Goal: Find specific page/section: Find specific page/section

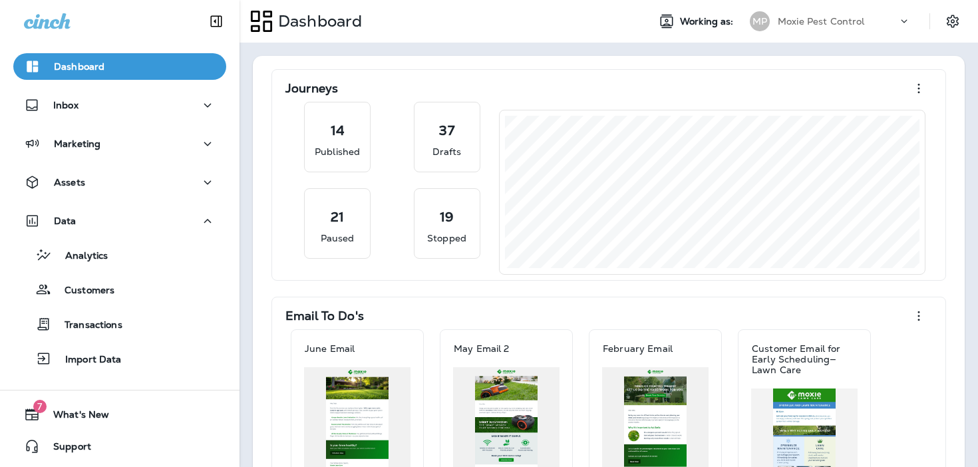
click at [825, 19] on p "Moxie Pest Control" at bounding box center [821, 21] width 87 height 11
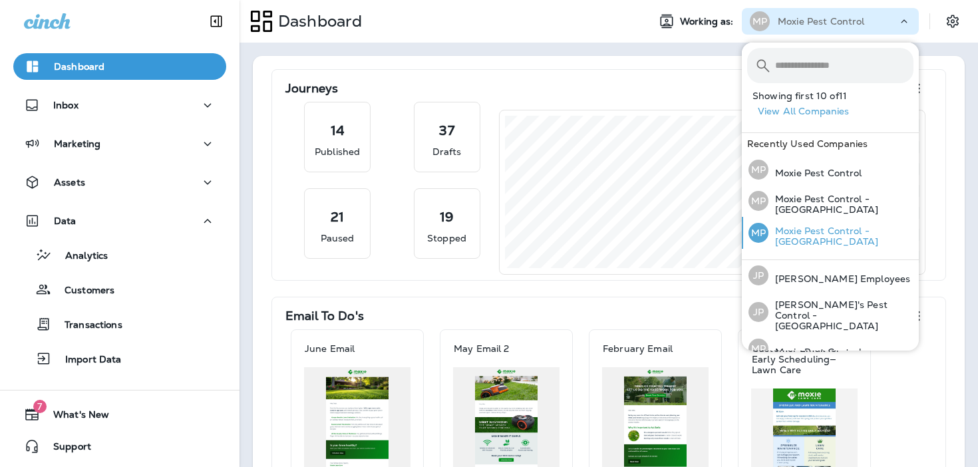
click at [798, 226] on p "Moxie Pest Control - [GEOGRAPHIC_DATA]" at bounding box center [840, 236] width 145 height 21
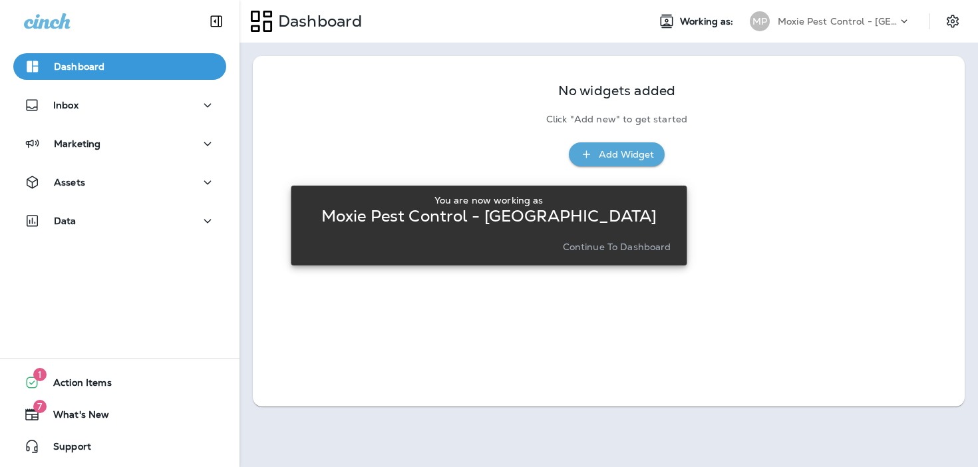
click at [624, 249] on p "Continue to Dashboard" at bounding box center [617, 246] width 108 height 11
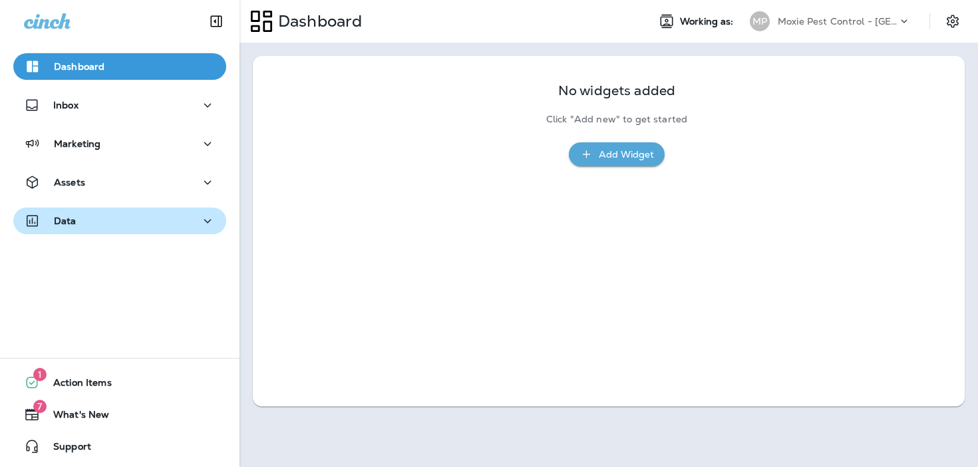
click at [167, 217] on div "Data" at bounding box center [120, 221] width 192 height 17
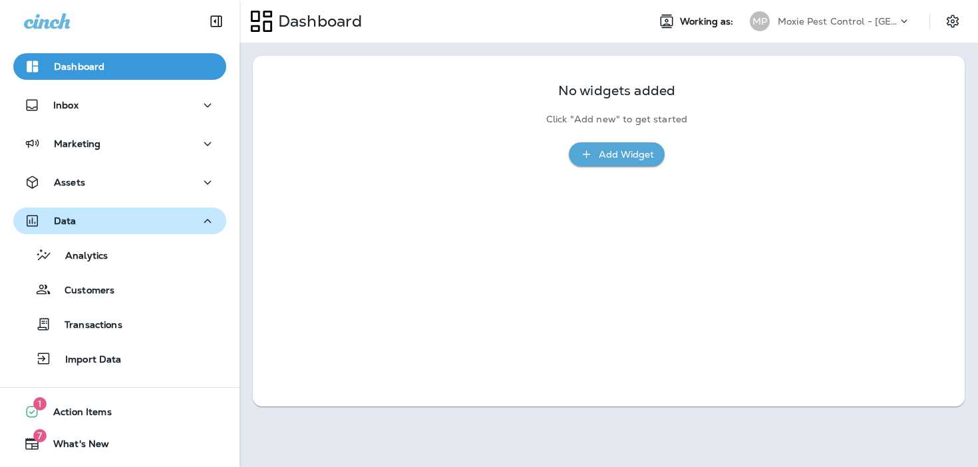
click at [160, 226] on div "Data" at bounding box center [120, 221] width 192 height 17
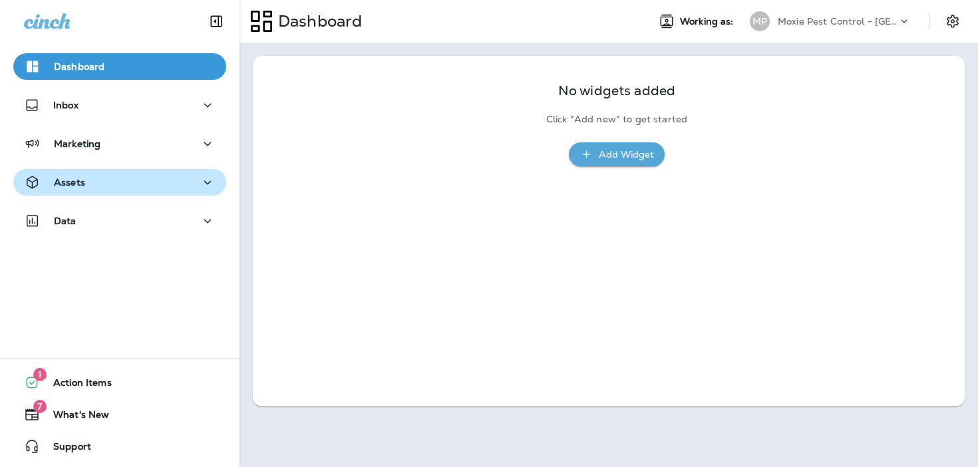
click at [163, 180] on div "Assets" at bounding box center [120, 182] width 192 height 17
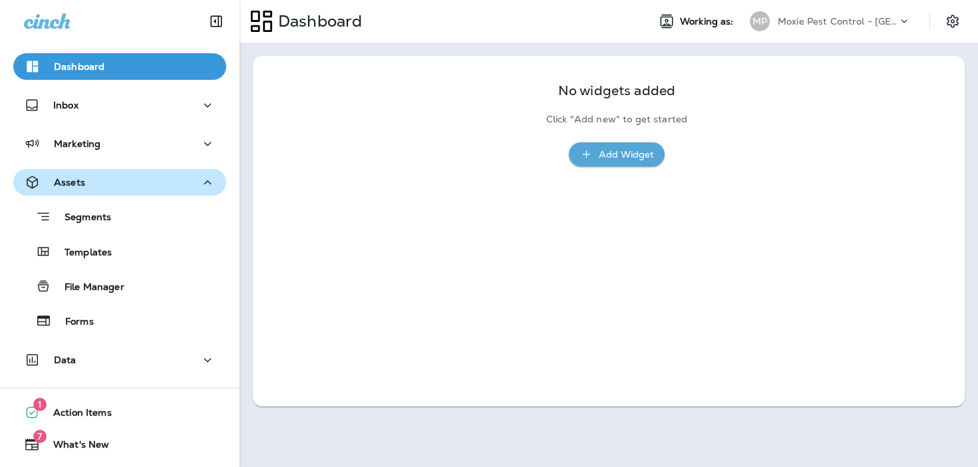
click at [160, 180] on div "Assets" at bounding box center [120, 182] width 192 height 17
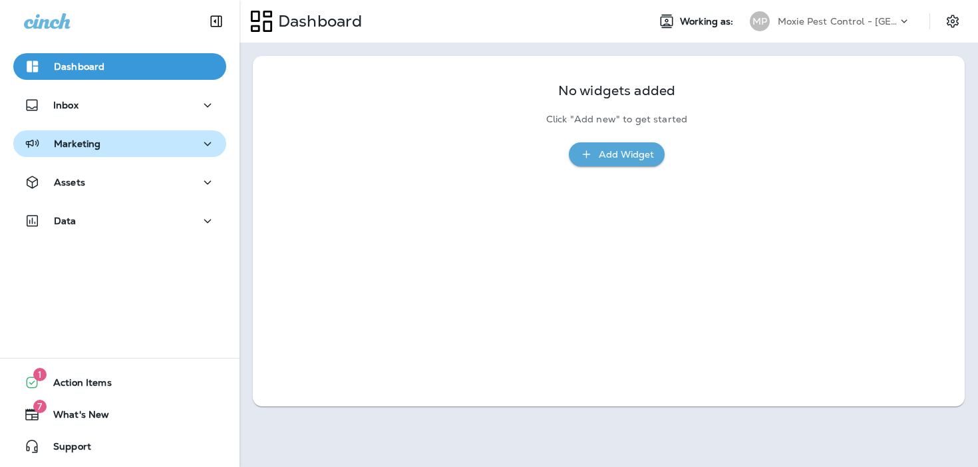
click at [161, 130] on button "Marketing" at bounding box center [119, 143] width 213 height 27
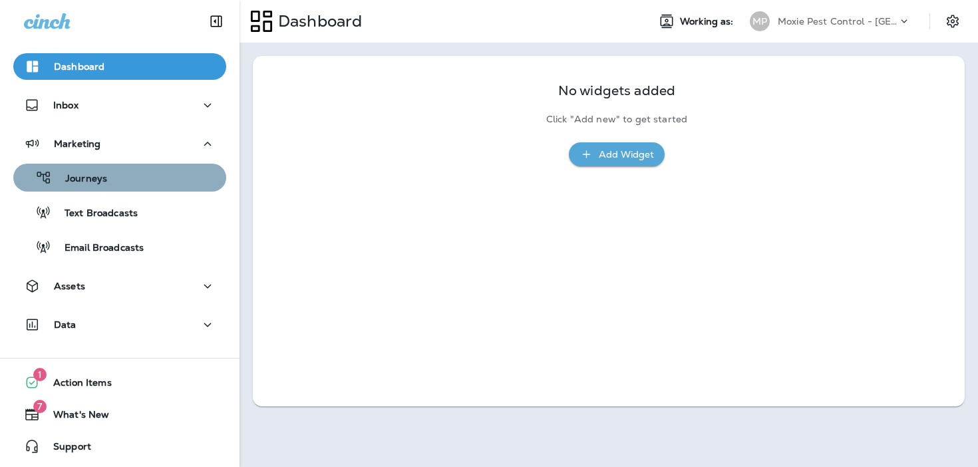
click at [148, 178] on div "Journeys" at bounding box center [120, 178] width 202 height 20
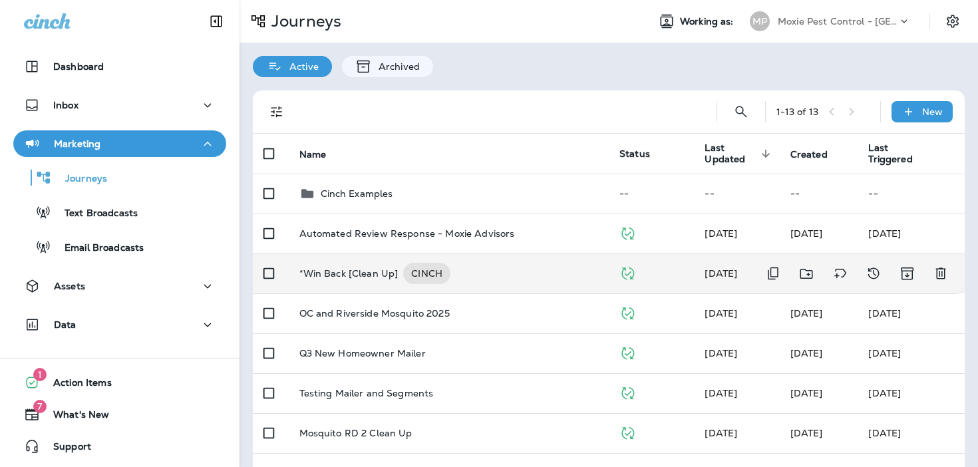
click at [348, 272] on p "*Win Back [Clean Up]" at bounding box center [348, 273] width 99 height 21
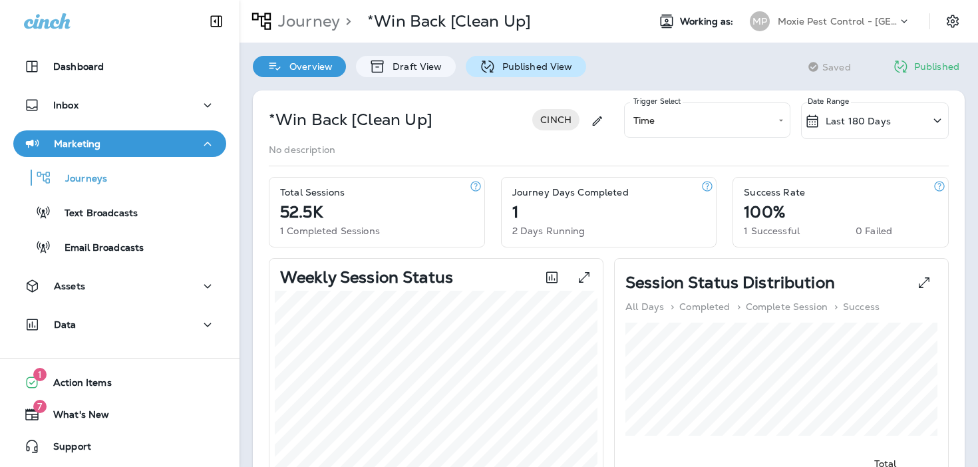
click at [496, 69] on p "Published View" at bounding box center [534, 66] width 77 height 11
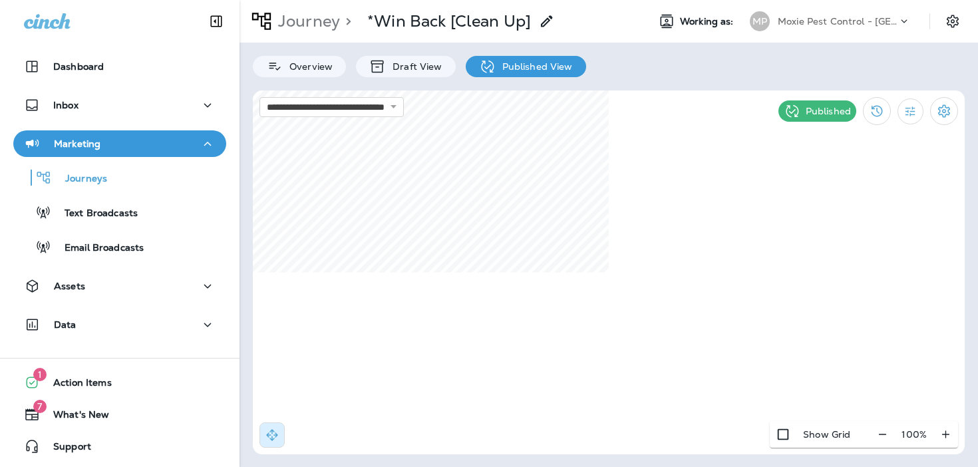
click at [826, 426] on div "**********" at bounding box center [609, 272] width 712 height 364
click at [301, 18] on p "Journey" at bounding box center [306, 21] width 67 height 20
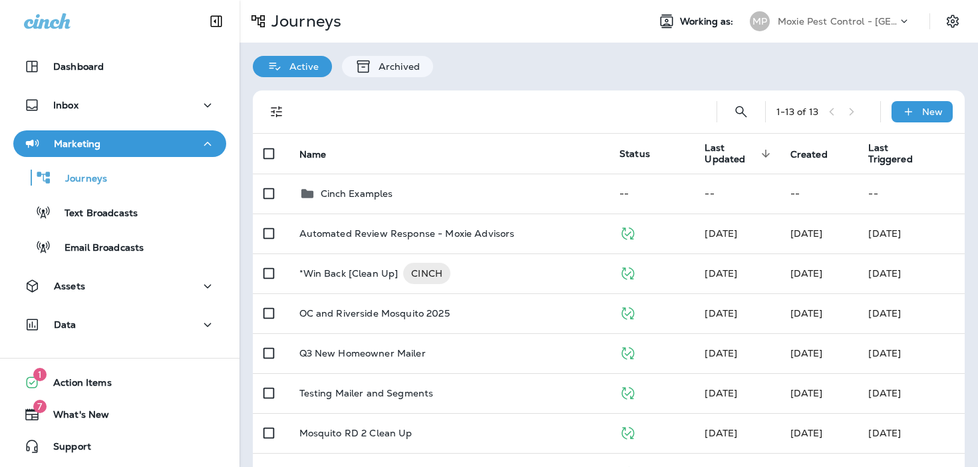
click at [819, 11] on div "MP Moxie Pest Control - [GEOGRAPHIC_DATA]" at bounding box center [830, 21] width 177 height 27
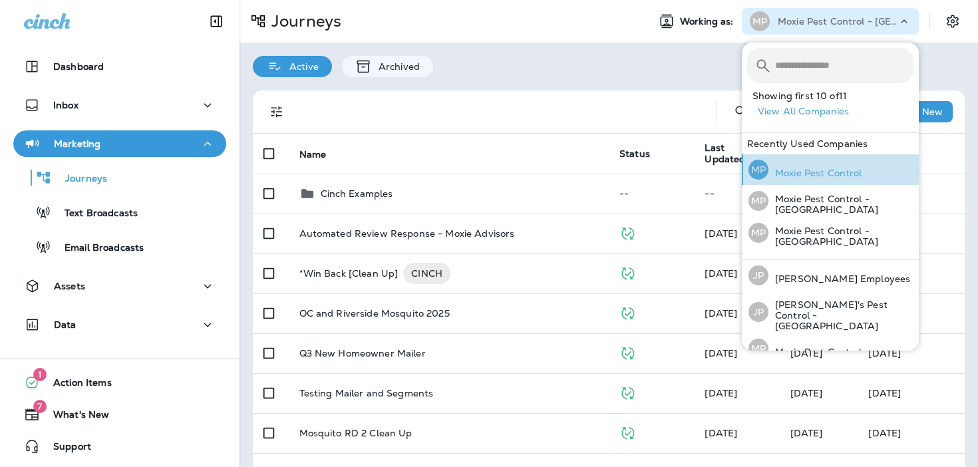
click at [797, 178] on p "Moxie Pest Control" at bounding box center [815, 173] width 94 height 11
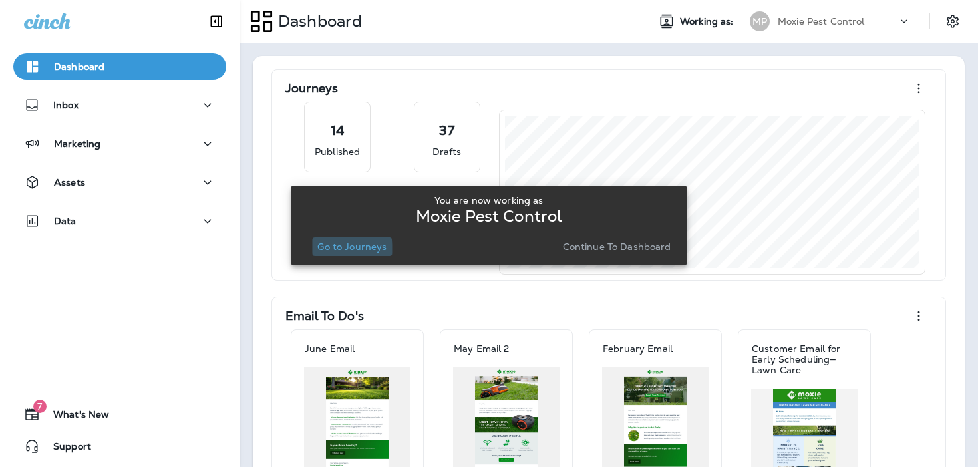
click at [331, 251] on p "Go to Journeys" at bounding box center [351, 246] width 69 height 11
